Goal: Communication & Community: Answer question/provide support

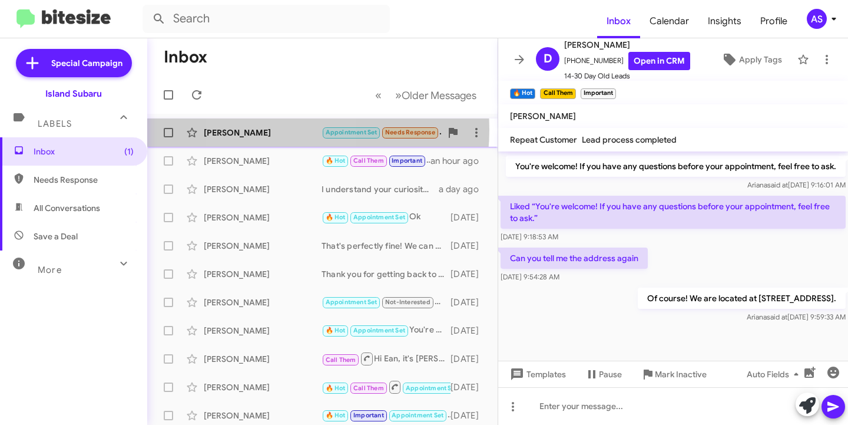
click at [273, 130] on div "[PERSON_NAME]" at bounding box center [263, 133] width 118 height 12
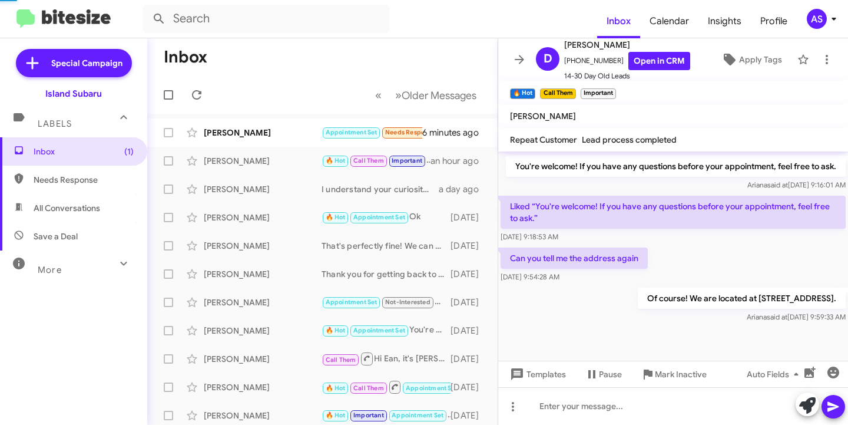
scroll to position [160, 0]
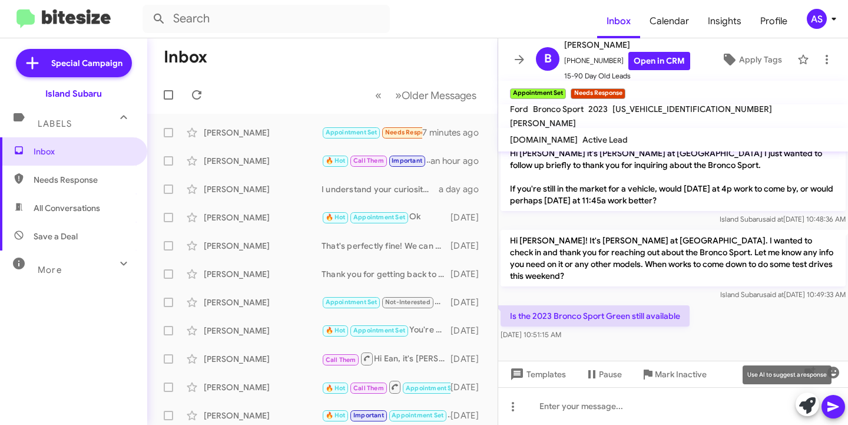
click at [816, 400] on button at bounding box center [808, 404] width 24 height 24
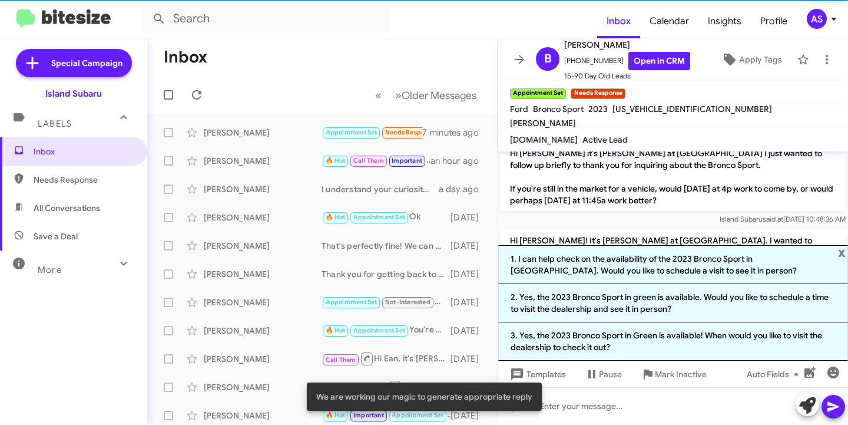
scroll to position [276, 0]
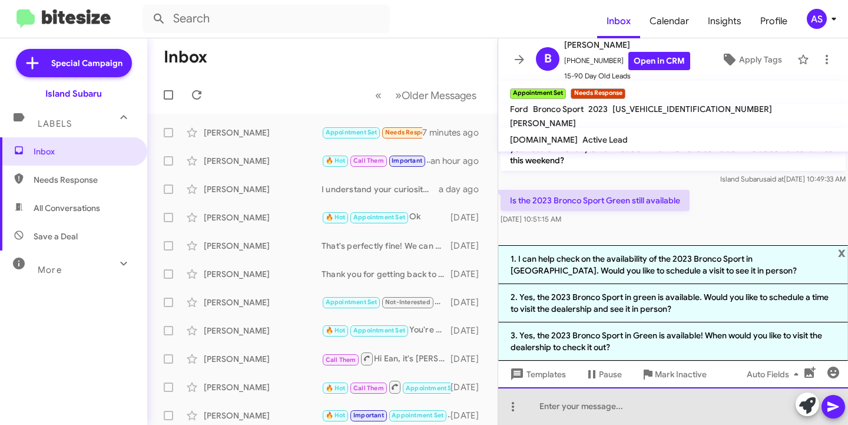
click at [596, 413] on div at bounding box center [673, 406] width 350 height 38
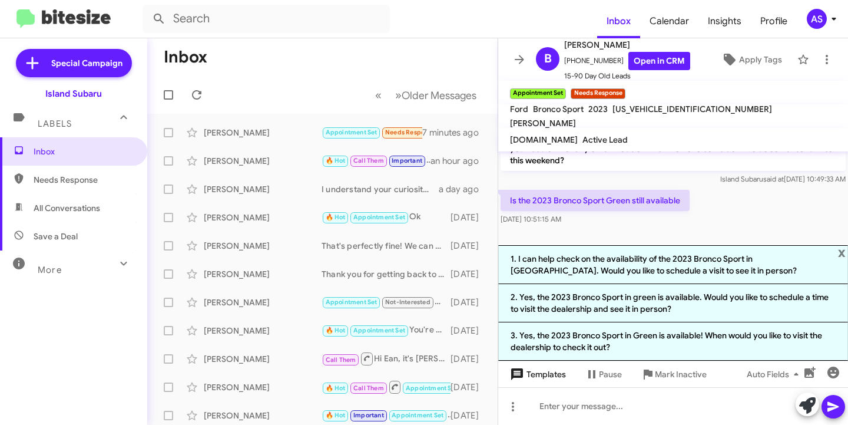
click at [531, 366] on span "Templates" at bounding box center [537, 373] width 58 height 21
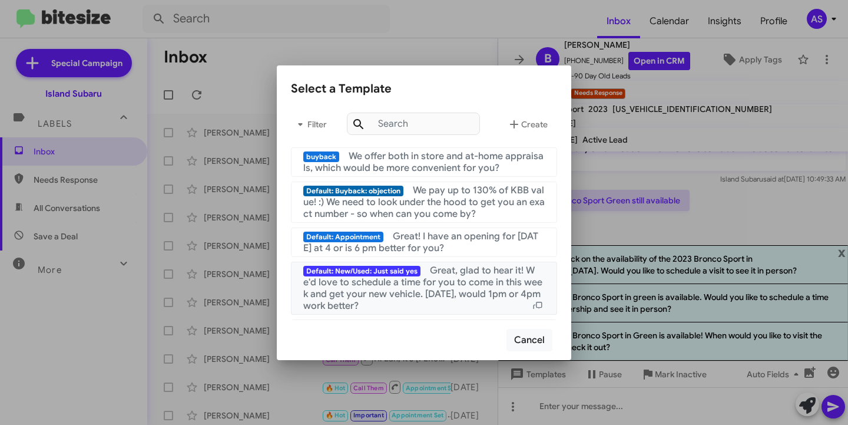
scroll to position [0, 0]
click at [403, 54] on div at bounding box center [424, 212] width 848 height 425
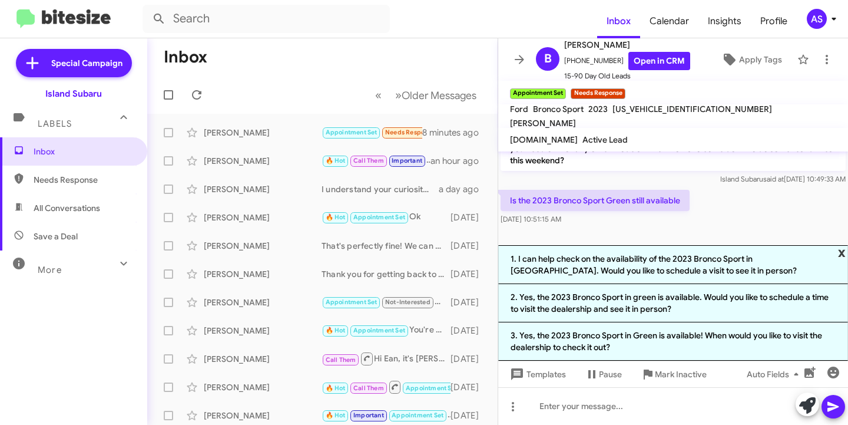
click at [840, 253] on span "x" at bounding box center [842, 252] width 8 height 14
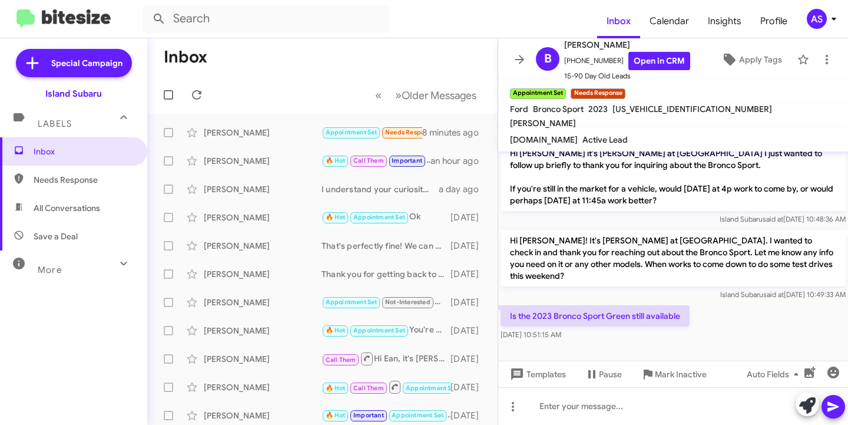
scroll to position [160, 0]
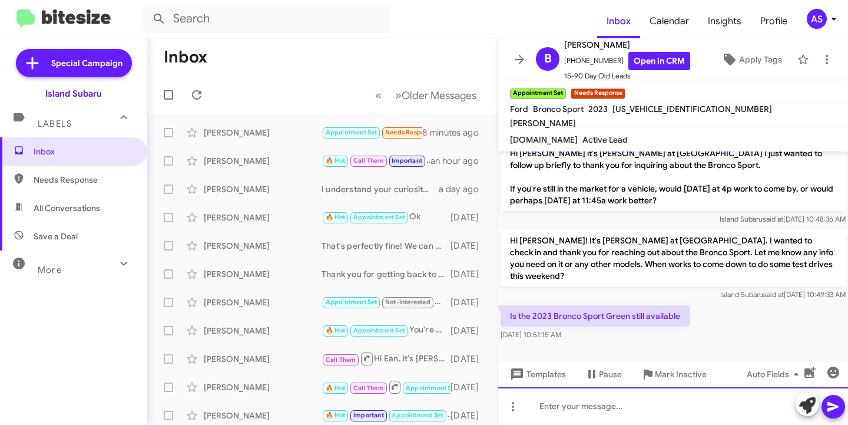
click at [602, 399] on div at bounding box center [673, 406] width 350 height 38
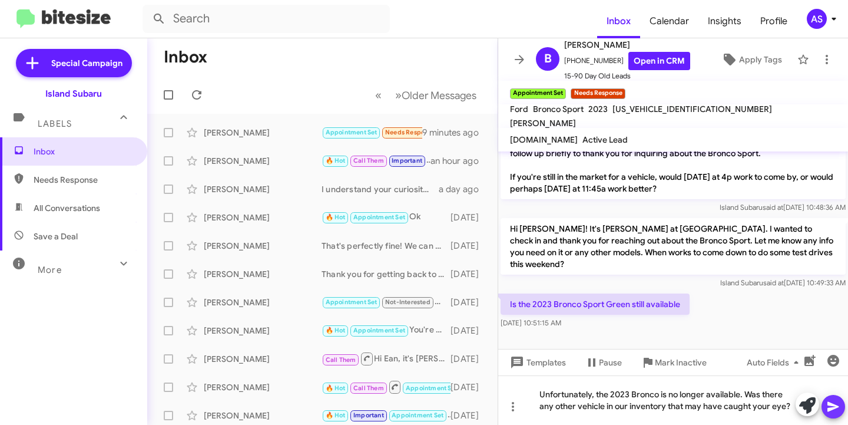
click at [834, 405] on icon at bounding box center [832, 407] width 11 height 10
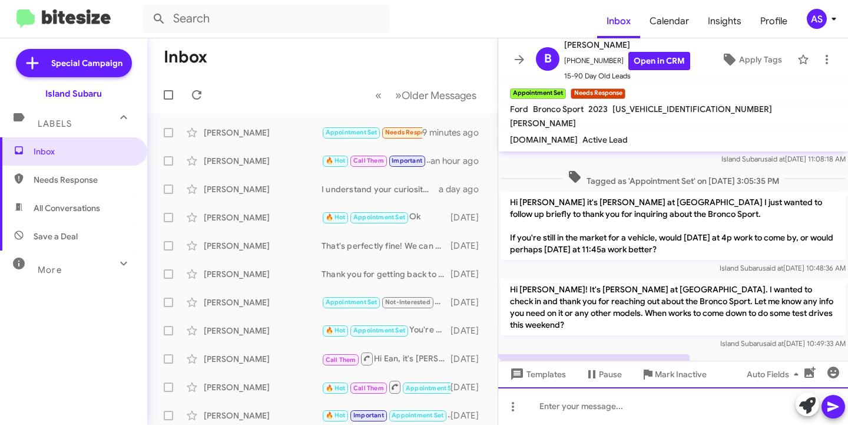
scroll to position [215, 0]
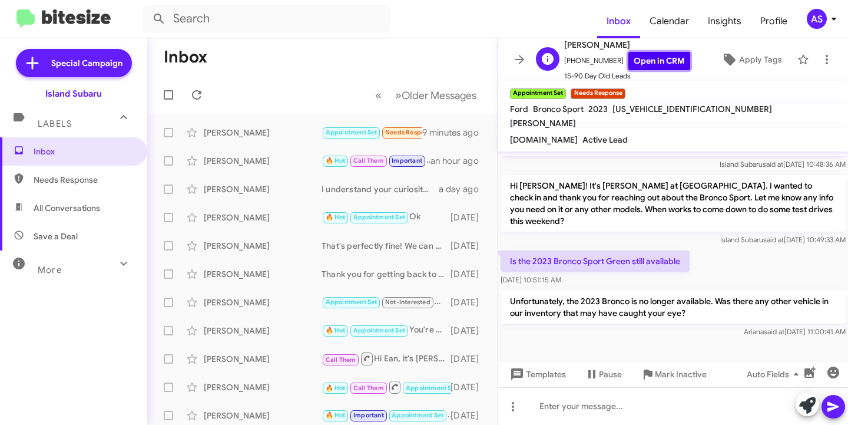
click at [658, 61] on link "Open in CRM" at bounding box center [659, 61] width 62 height 18
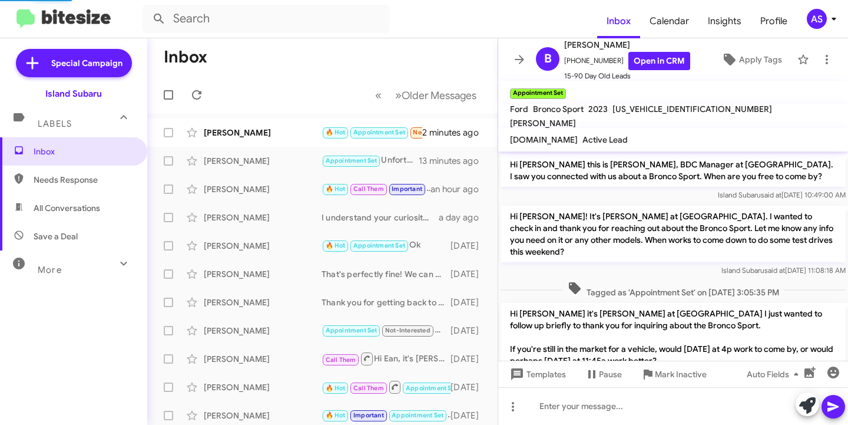
scroll to position [191, 0]
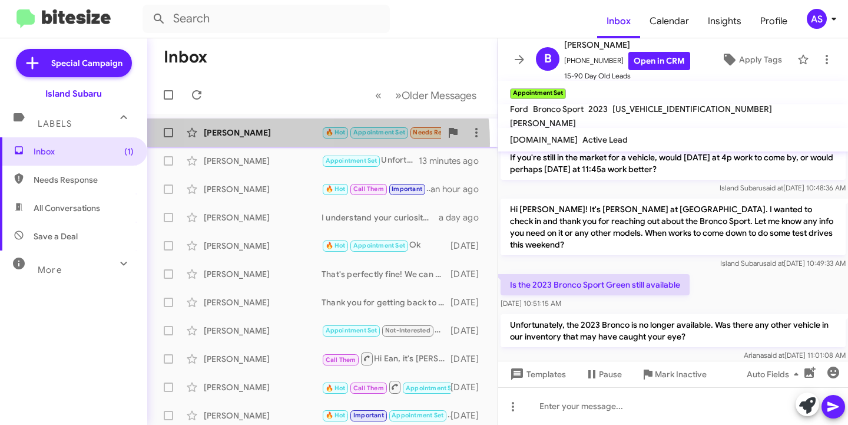
click at [262, 143] on div "John Tumolo 🔥 Hot Appointment Set Needs Response Important Hey, Stephanie, to w…" at bounding box center [323, 133] width 332 height 24
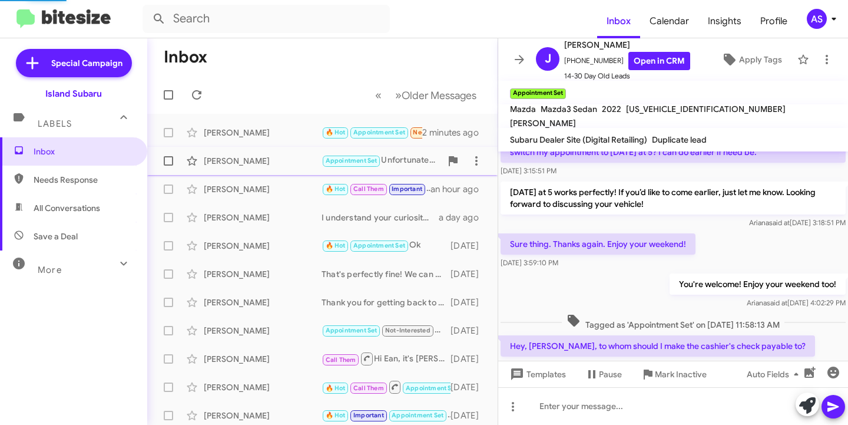
scroll to position [230, 0]
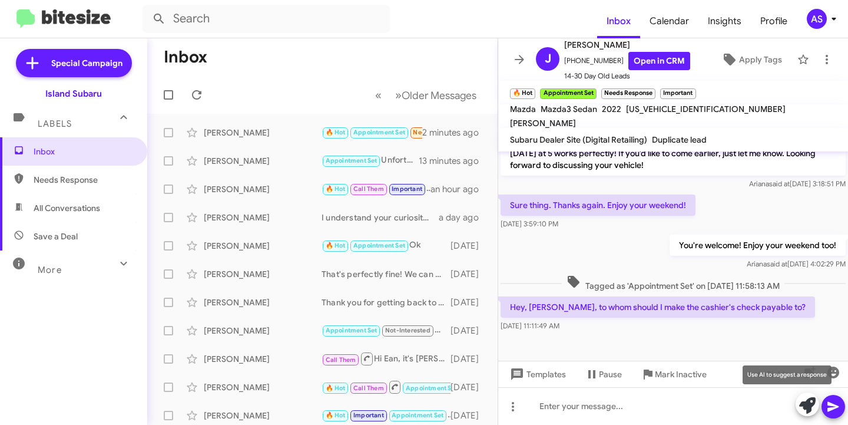
click at [805, 402] on icon at bounding box center [807, 405] width 16 height 16
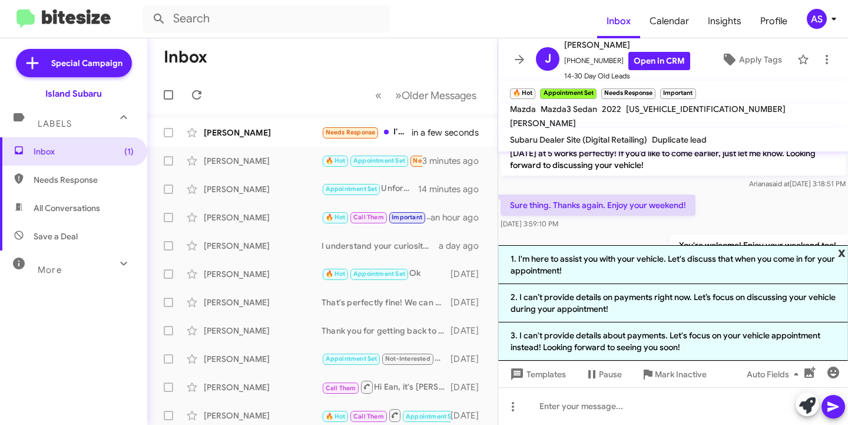
click at [842, 259] on span "x" at bounding box center [842, 252] width 8 height 14
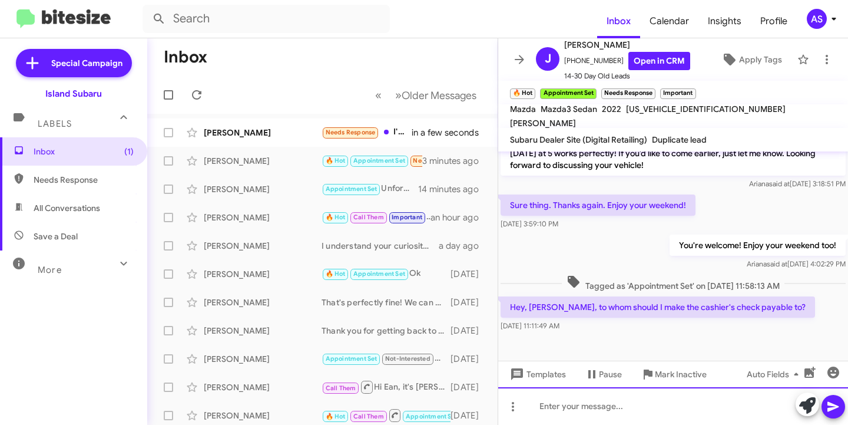
click at [637, 396] on div at bounding box center [673, 406] width 350 height 38
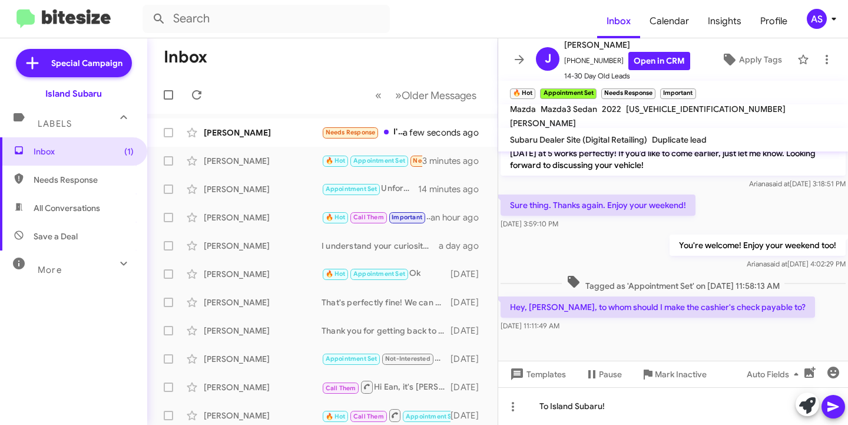
click at [826, 402] on button at bounding box center [833, 407] width 24 height 24
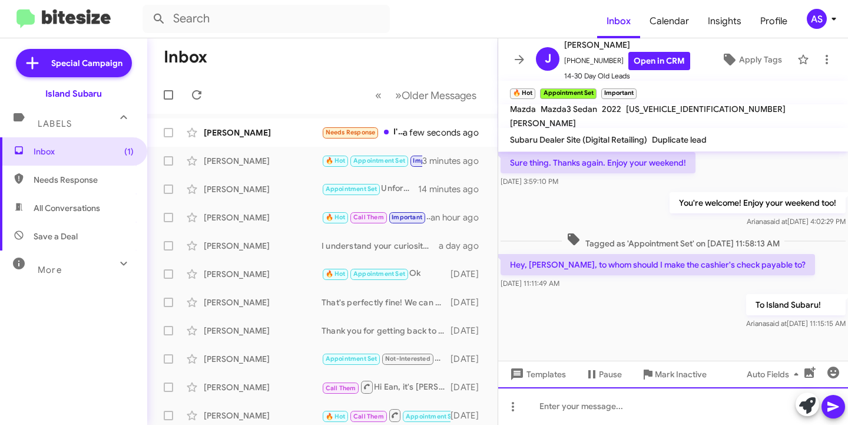
scroll to position [273, 0]
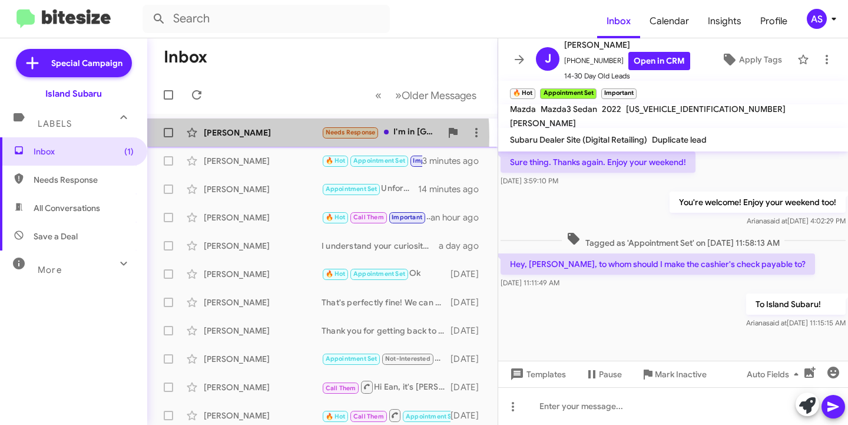
click at [240, 137] on div "[PERSON_NAME]" at bounding box center [263, 133] width 118 height 12
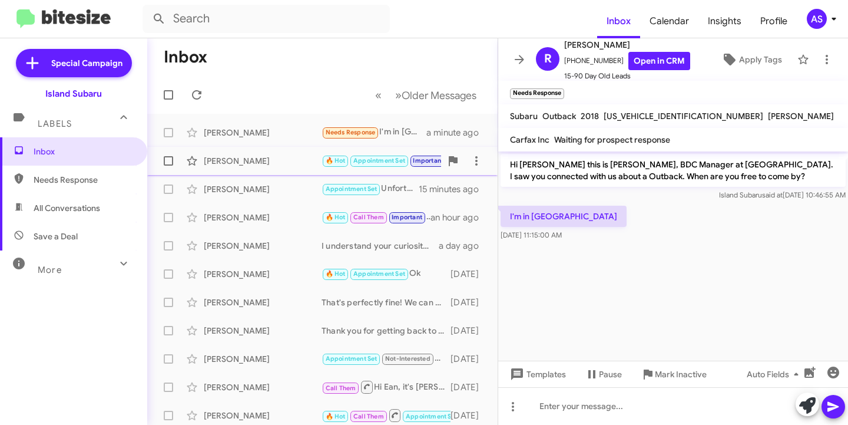
click at [274, 162] on div "[PERSON_NAME]" at bounding box center [263, 161] width 118 height 12
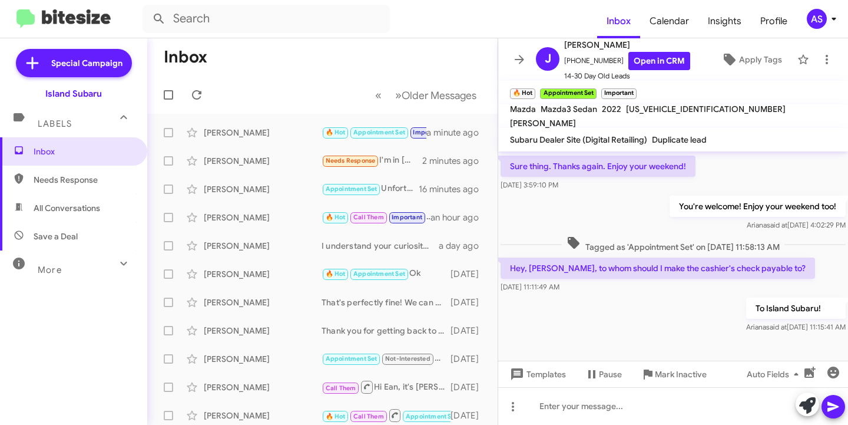
scroll to position [273, 0]
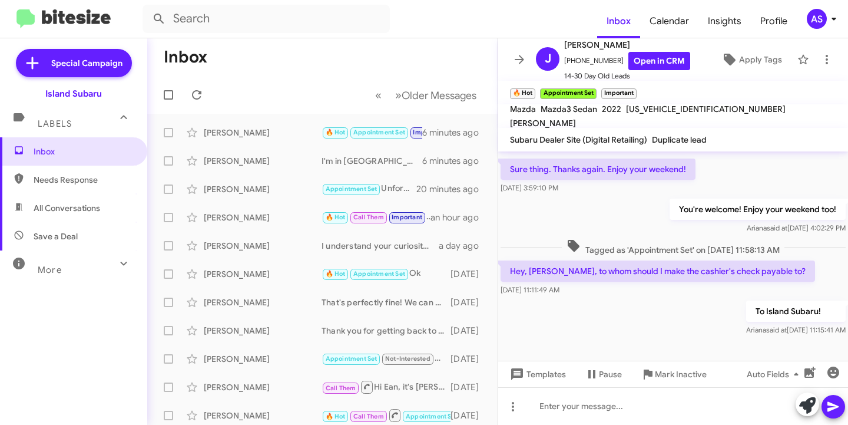
scroll to position [273, 0]
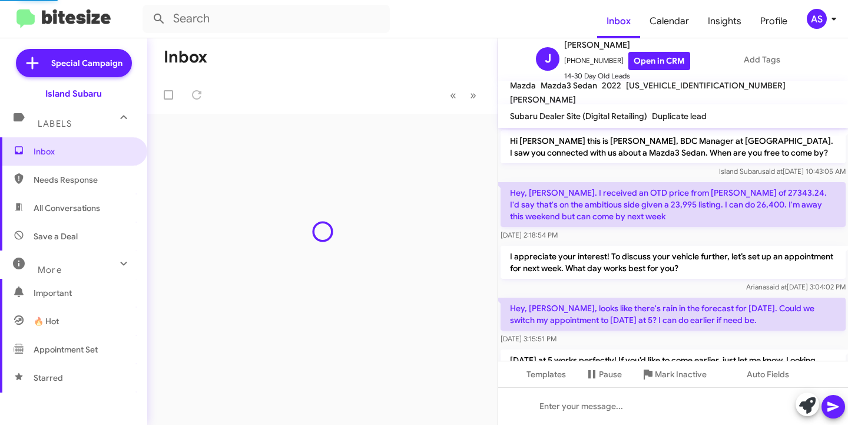
scroll to position [250, 0]
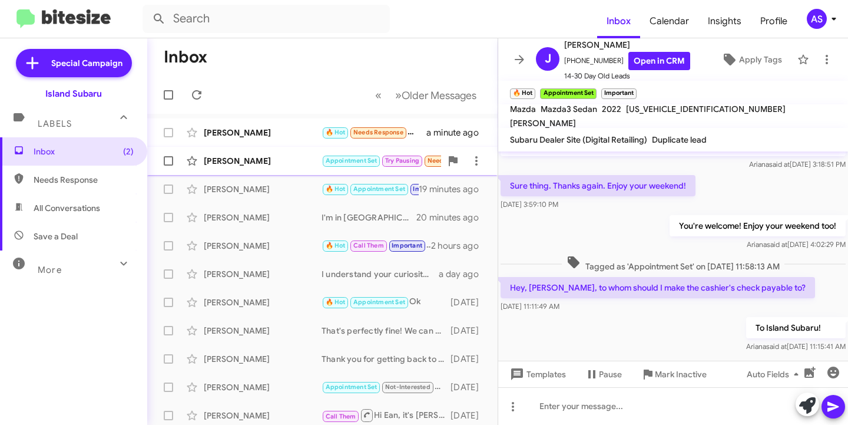
click at [251, 150] on div "Brian Schoenrock Appointment Set Try Pausing Needs Response Thank you I'll be i…" at bounding box center [323, 161] width 332 height 24
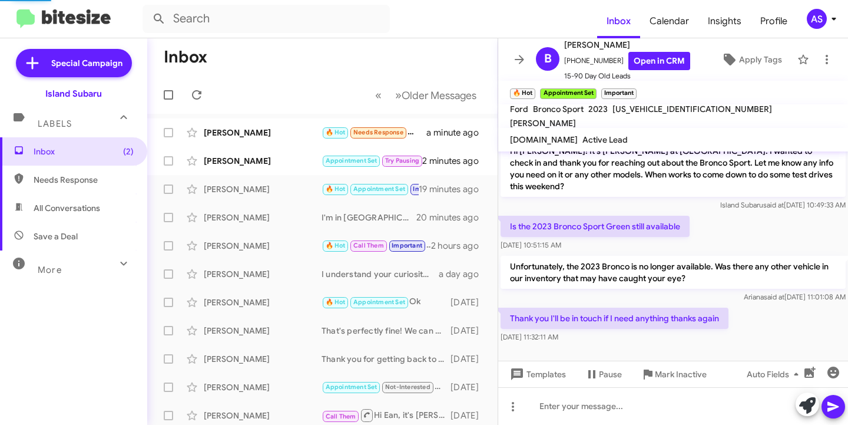
scroll to position [258, 0]
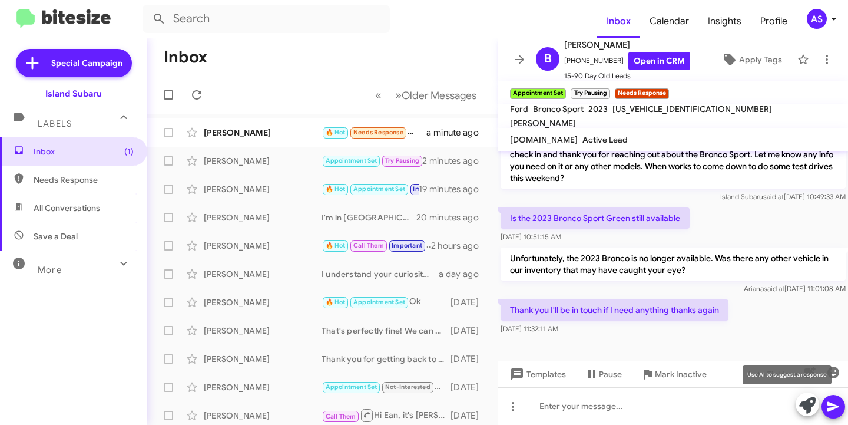
click at [803, 406] on icon at bounding box center [807, 405] width 16 height 16
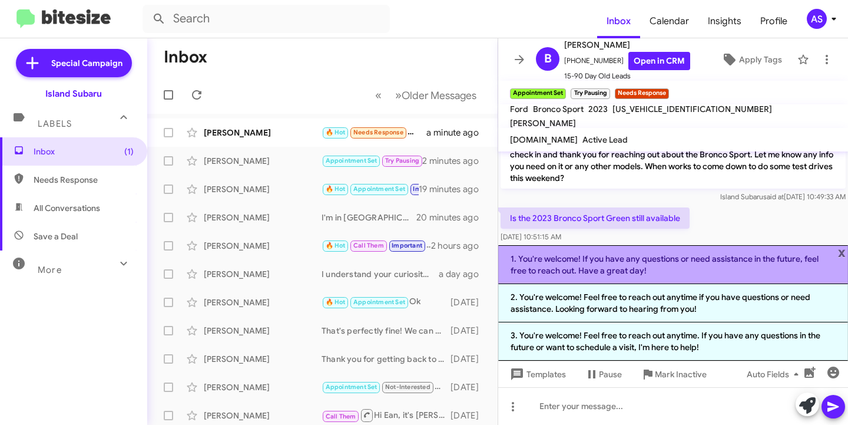
click at [717, 269] on li "1. You're welcome! If you have any questions or need assistance in the future, …" at bounding box center [673, 264] width 350 height 39
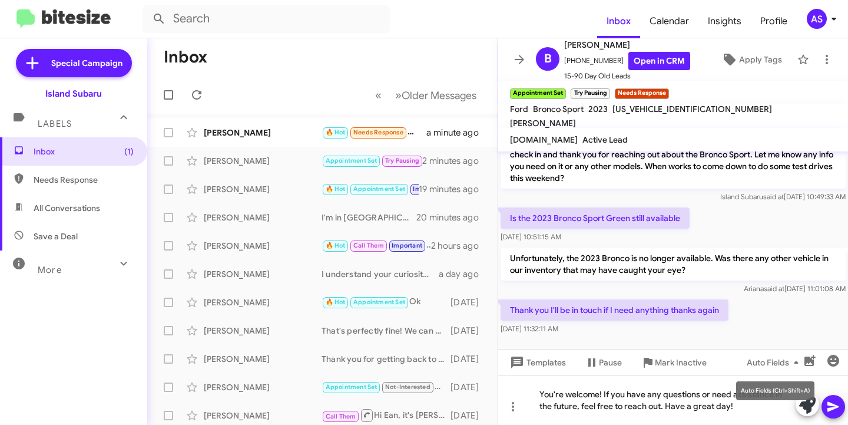
click at [751, 405] on mat-tooltip-component "Auto Fields (Ctrl+Shift+A)" at bounding box center [775, 390] width 95 height 35
click at [737, 408] on div "You're welcome! If you have any questions or need assistance in the future, fee…" at bounding box center [673, 399] width 350 height 49
click at [828, 405] on icon at bounding box center [832, 407] width 11 height 10
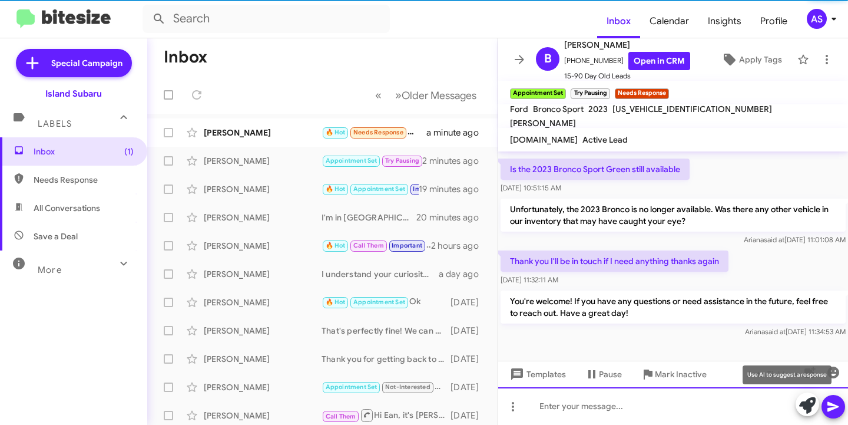
scroll to position [313, 0]
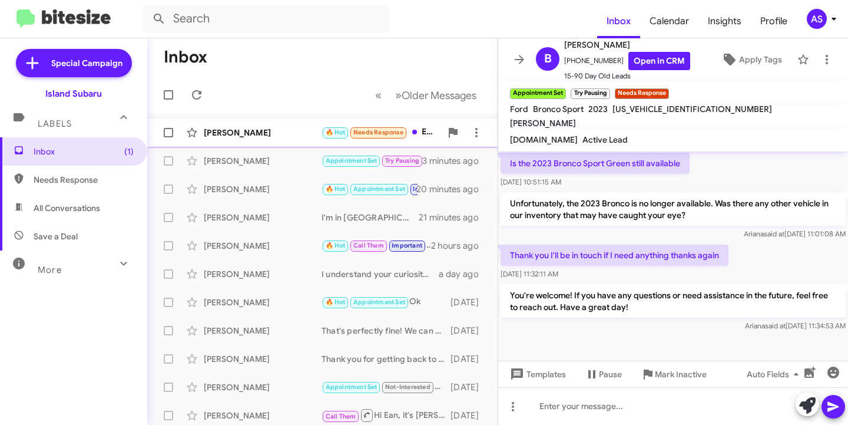
click at [247, 135] on div "Isabel Silva" at bounding box center [263, 133] width 118 height 12
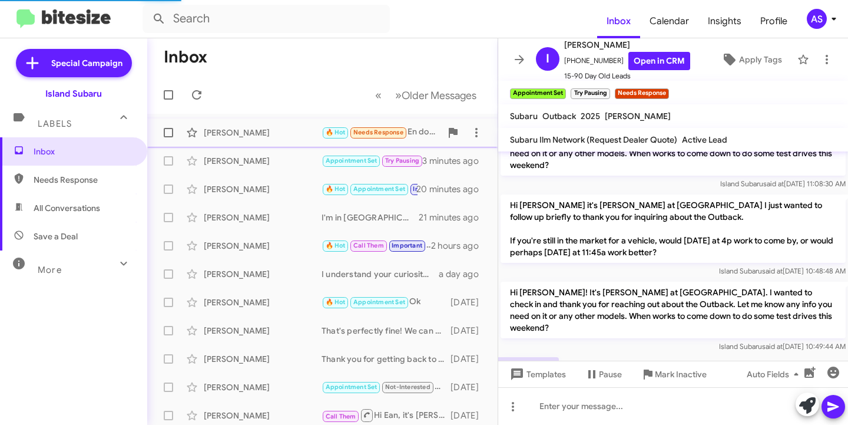
scroll to position [370, 0]
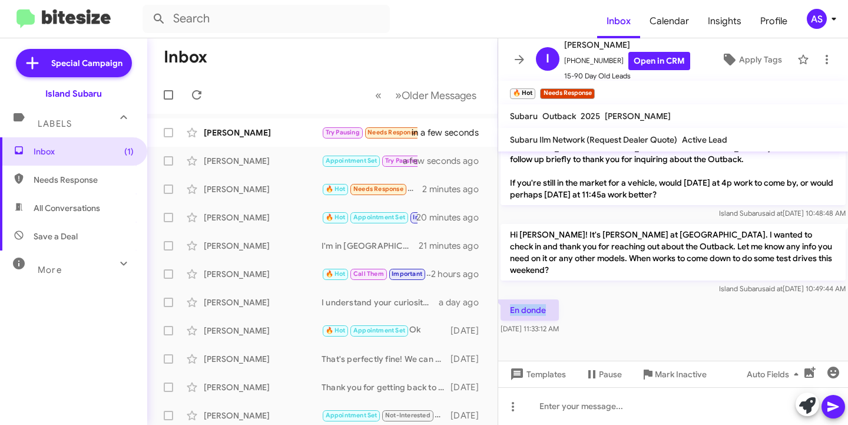
drag, startPoint x: 544, startPoint y: 312, endPoint x: 509, endPoint y: 307, distance: 35.6
click at [509, 307] on p "En donde" at bounding box center [530, 309] width 58 height 21
copy p "En donde"
click at [630, 306] on div "En donde Sep 17, 2025, 11:33:12 AM" at bounding box center [673, 317] width 350 height 40
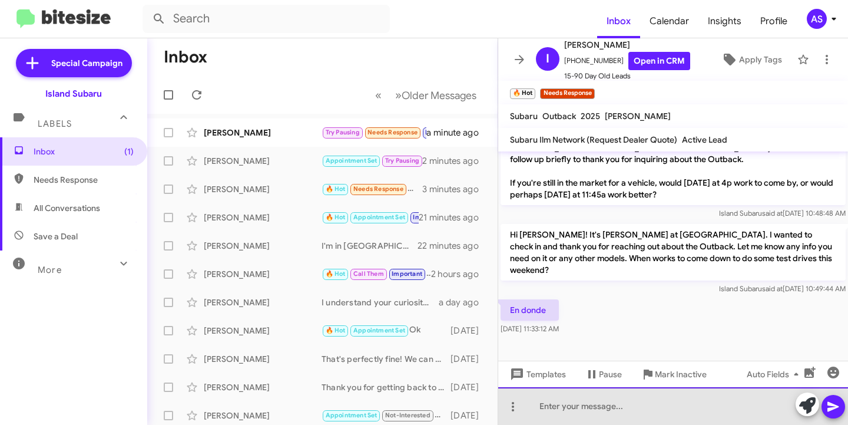
click at [619, 413] on div at bounding box center [673, 406] width 350 height 38
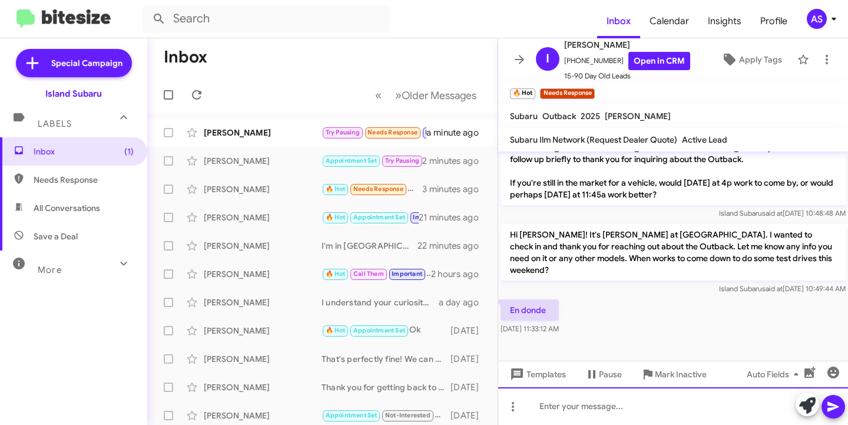
paste div
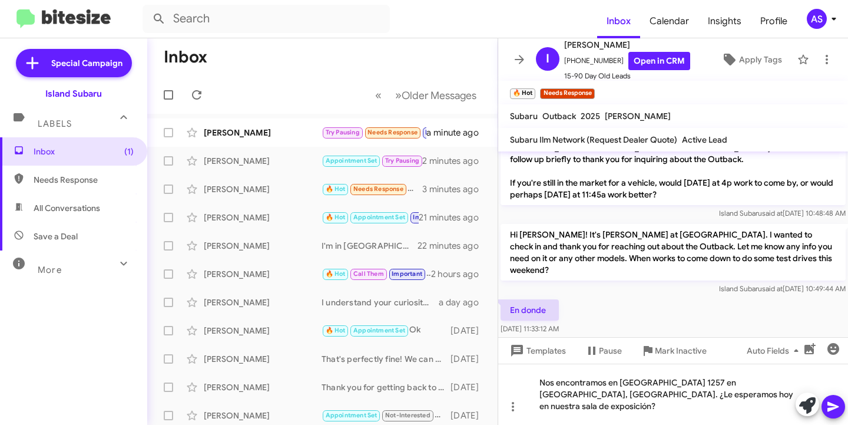
click at [833, 405] on icon at bounding box center [832, 407] width 11 height 10
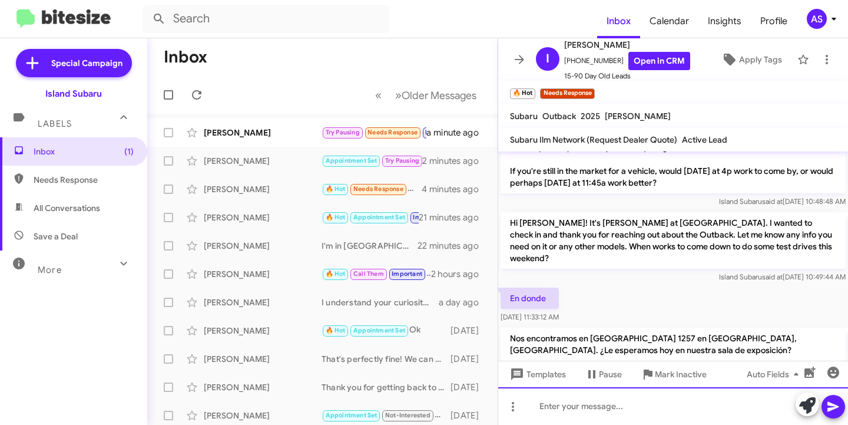
scroll to position [425, 0]
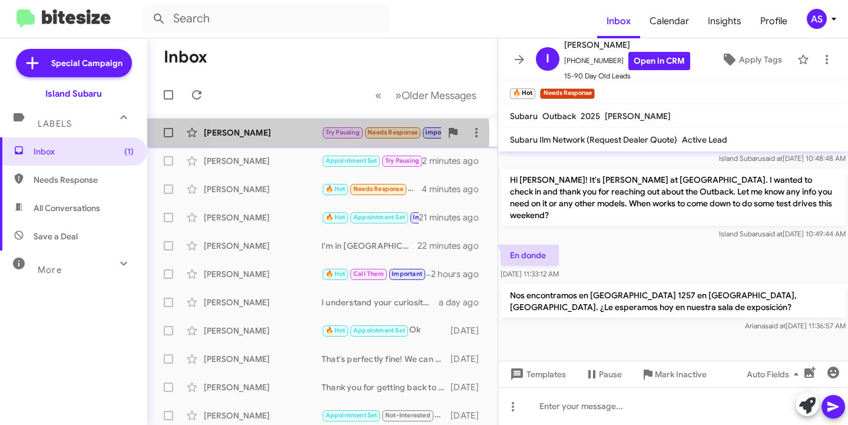
click at [275, 134] on div "Martin Corbo" at bounding box center [263, 133] width 118 height 12
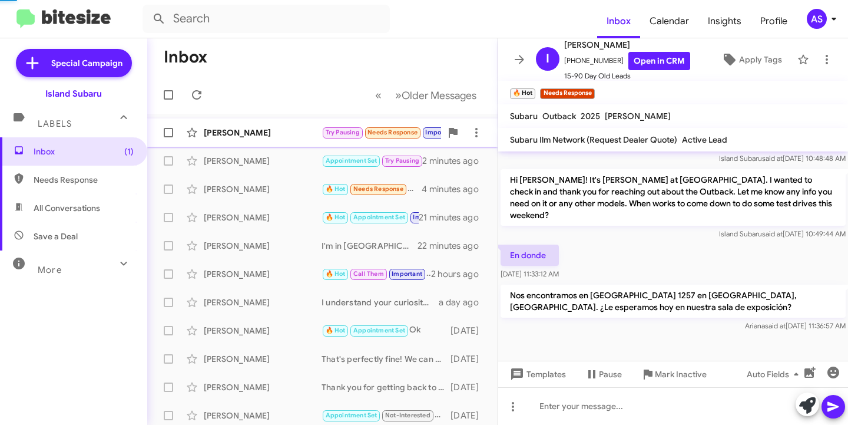
scroll to position [726, 0]
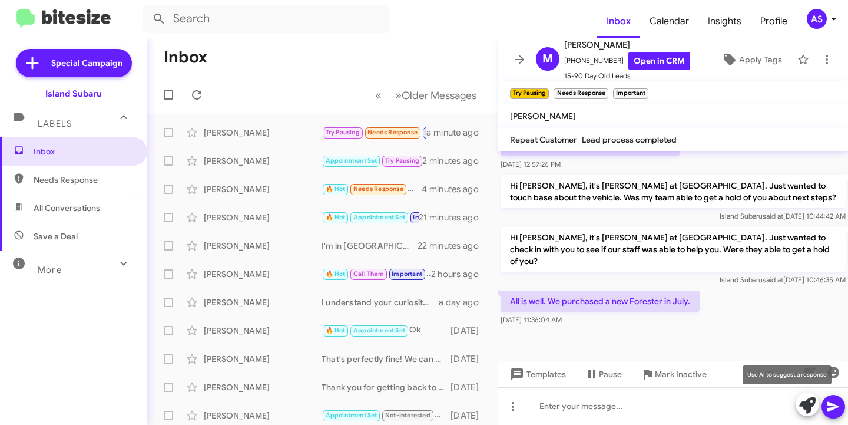
click at [801, 400] on icon at bounding box center [807, 405] width 16 height 16
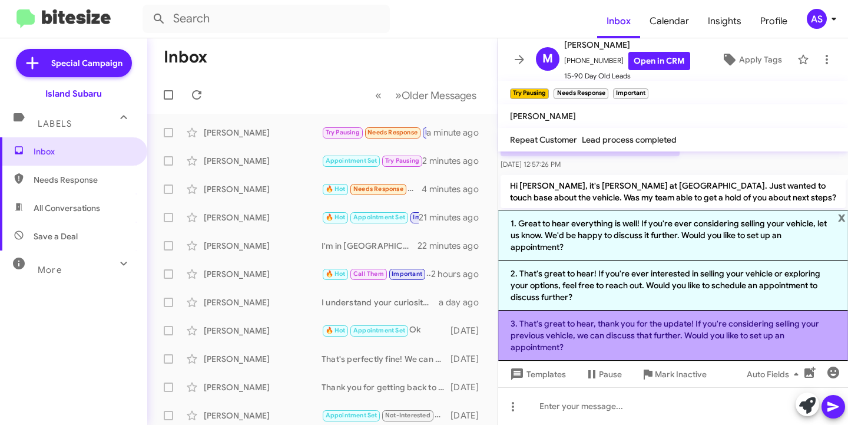
click at [622, 333] on li "3. That's great to hear, thank you for the update! If you're considering sellin…" at bounding box center [673, 335] width 350 height 50
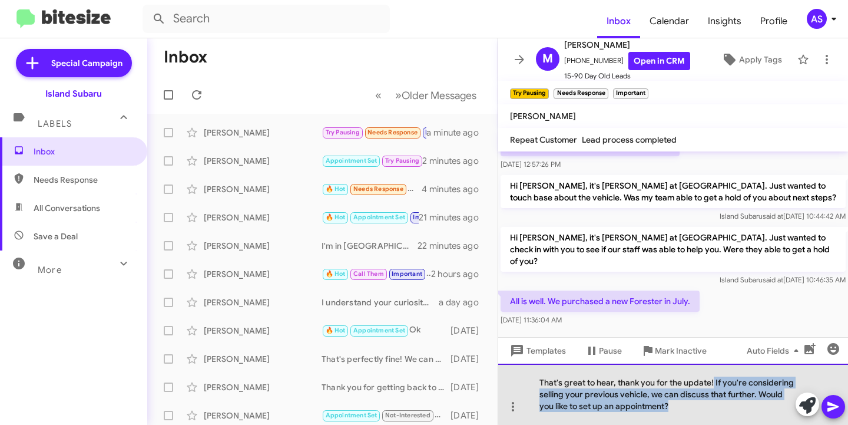
drag, startPoint x: 714, startPoint y: 382, endPoint x: 741, endPoint y: 413, distance: 41.8
click at [741, 413] on div "That's great to hear, thank you for the update! If you're considering selling y…" at bounding box center [673, 393] width 350 height 61
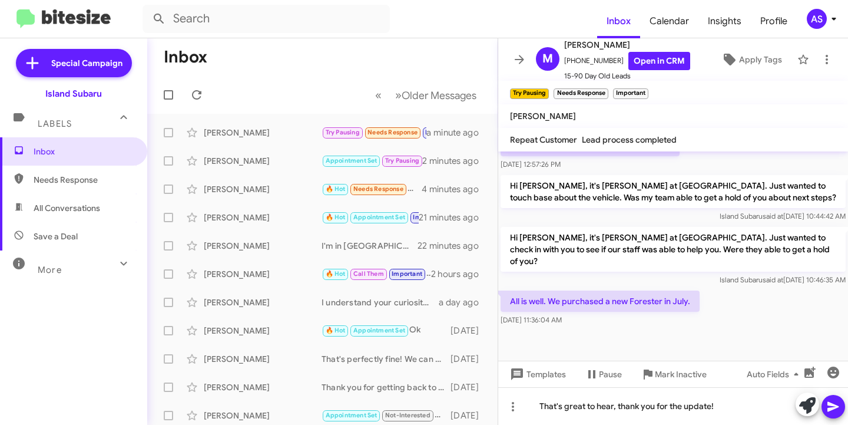
click at [841, 405] on button at bounding box center [833, 407] width 24 height 24
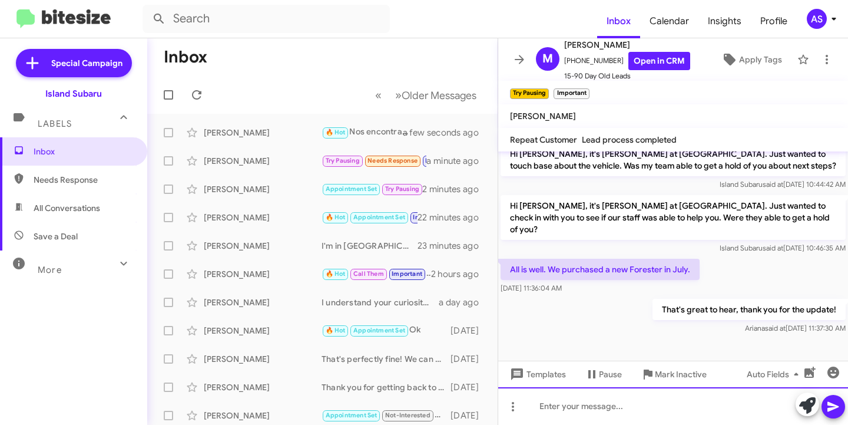
scroll to position [768, 0]
